Goal: Task Accomplishment & Management: Use online tool/utility

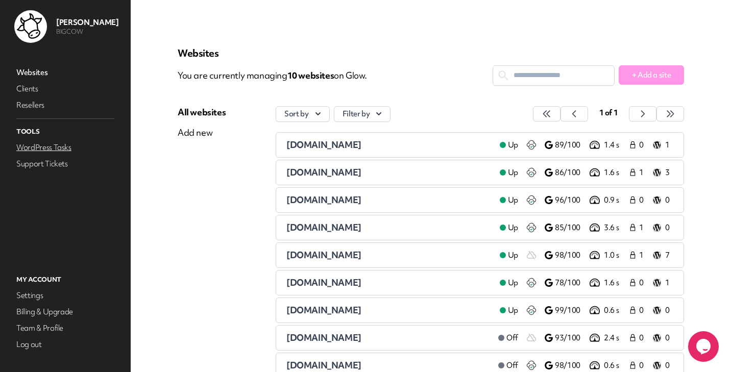
click at [31, 148] on link "WordPress Tasks" at bounding box center [65, 147] width 102 height 14
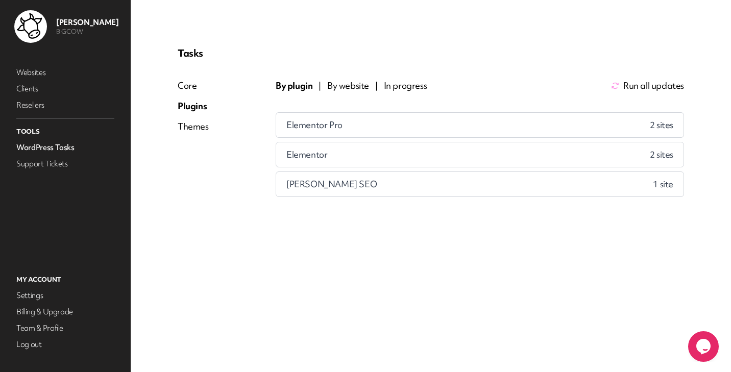
click at [387, 82] on span "In progress" at bounding box center [405, 86] width 43 height 12
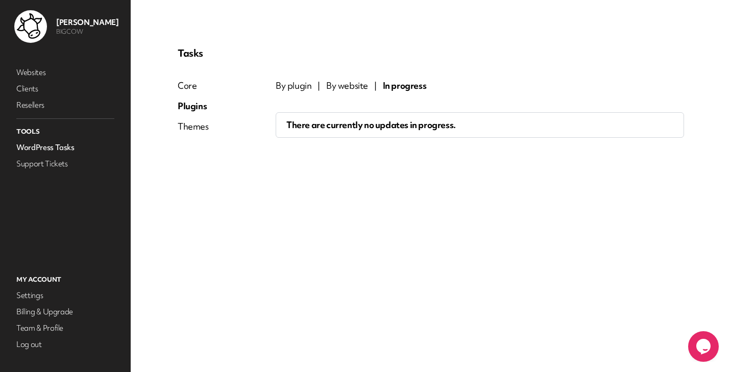
click at [350, 92] on div "By plugin | By website | In progress There are currently no updates in progress." at bounding box center [480, 109] width 409 height 58
click at [344, 88] on span "By website" at bounding box center [347, 86] width 42 height 12
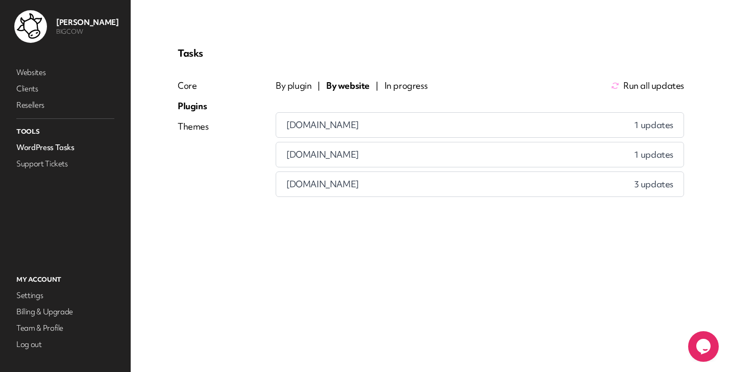
click at [417, 127] on div "bluewoodinteriors.co.uk 1 updates" at bounding box center [480, 125] width 408 height 25
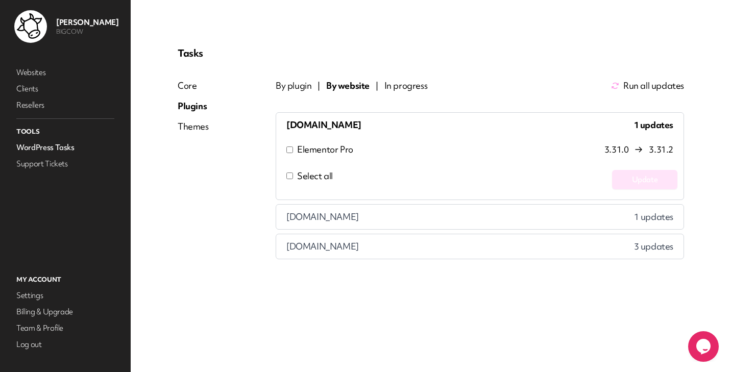
click at [302, 175] on span "Select all" at bounding box center [315, 176] width 36 height 12
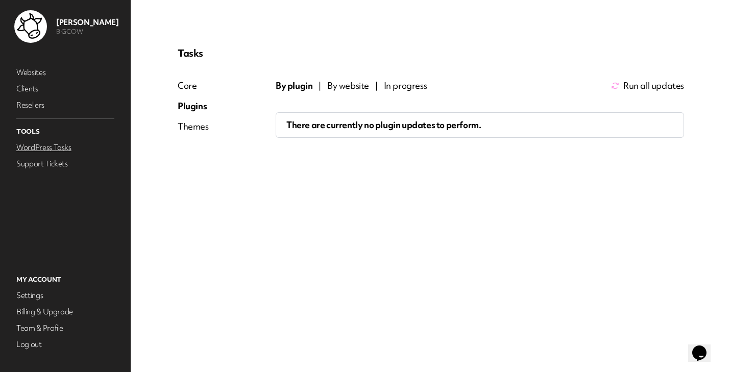
click at [59, 144] on link "WordPress Tasks" at bounding box center [65, 147] width 102 height 14
click at [337, 82] on span "By website" at bounding box center [348, 86] width 42 height 12
click at [195, 122] on div "Themes" at bounding box center [193, 127] width 31 height 12
click at [410, 84] on span "In progress" at bounding box center [405, 86] width 43 height 12
click at [355, 84] on span "By website" at bounding box center [348, 86] width 42 height 12
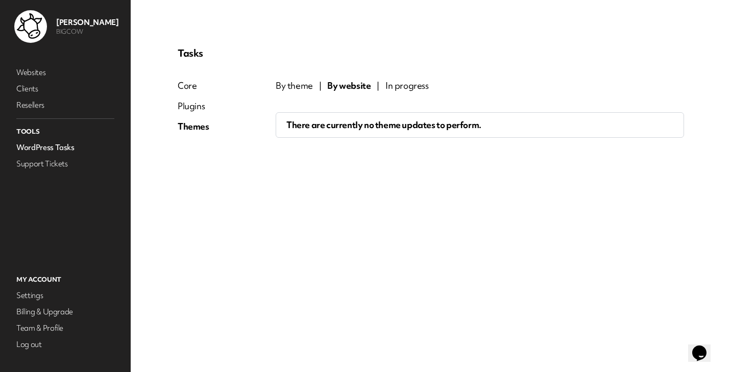
click at [181, 90] on div "Core" at bounding box center [194, 86] width 32 height 12
click at [347, 89] on span "By website" at bounding box center [352, 86] width 42 height 12
click at [409, 89] on span "In progress" at bounding box center [409, 86] width 43 height 12
